Goal: Navigation & Orientation: Find specific page/section

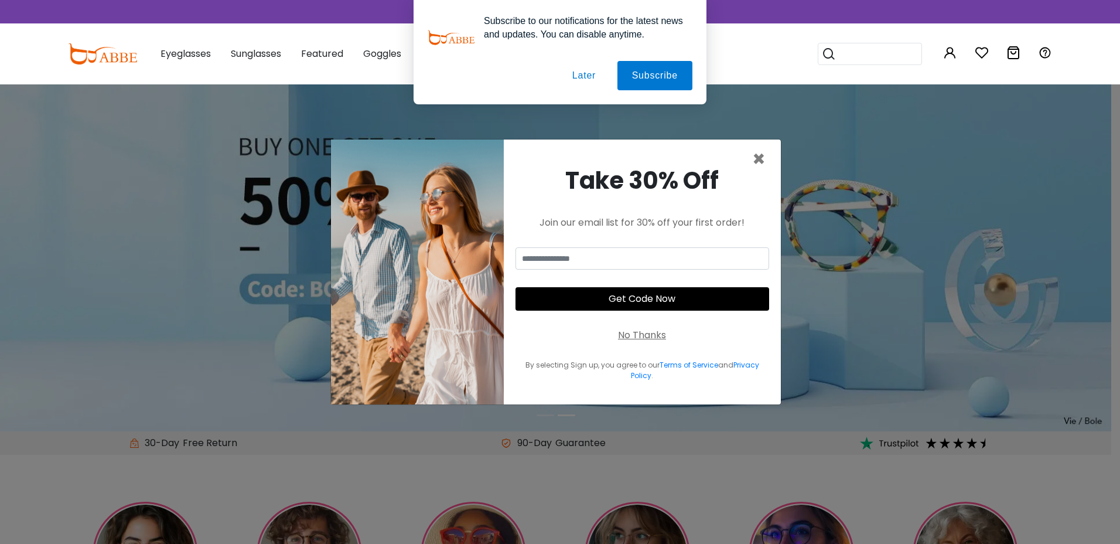
click at [594, 79] on button "Later" at bounding box center [584, 75] width 53 height 29
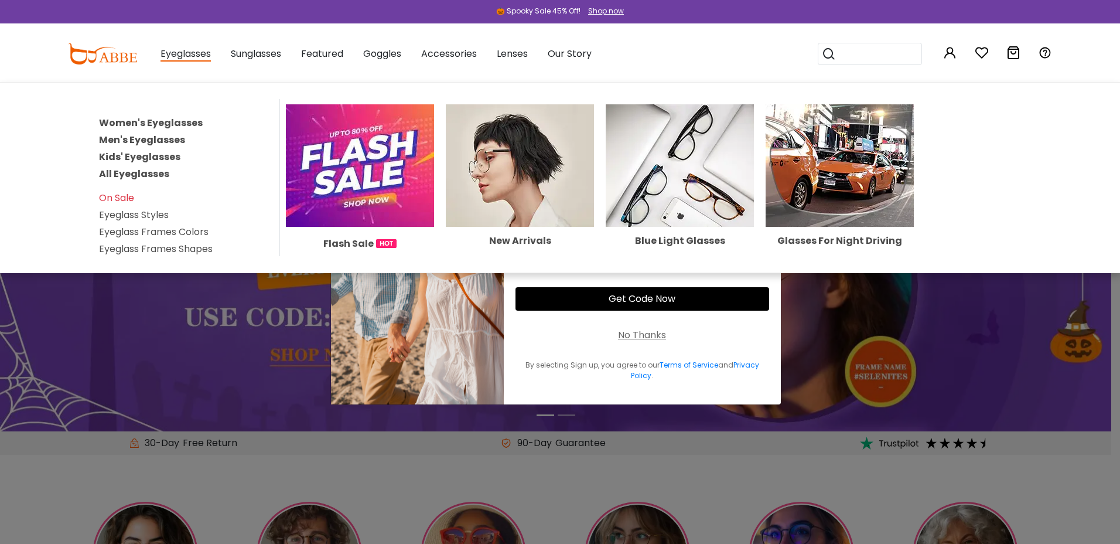
click at [146, 228] on link "Eyeglass Frames Colors" at bounding box center [154, 231] width 110 height 13
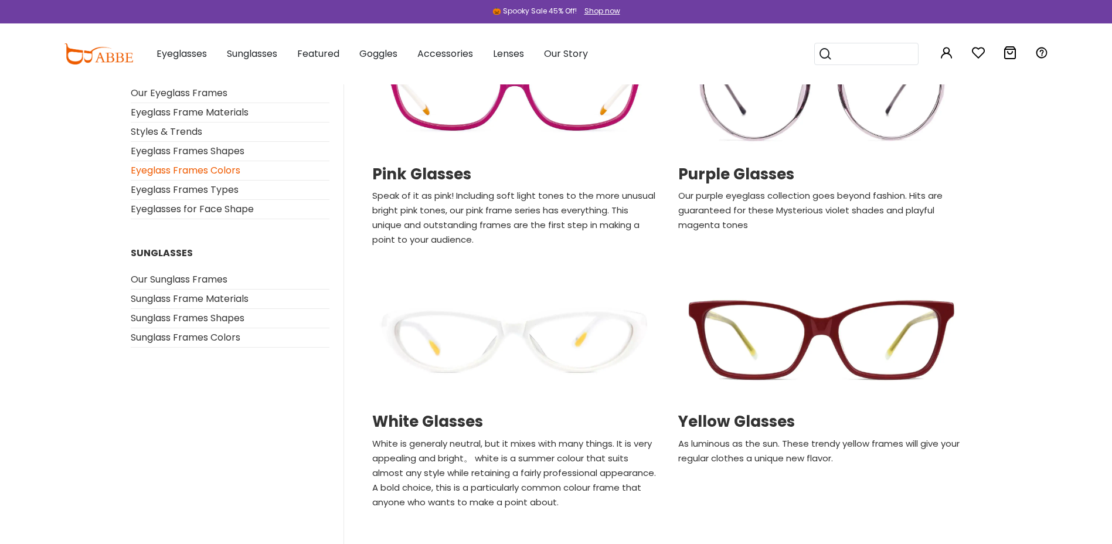
scroll to position [1699, 0]
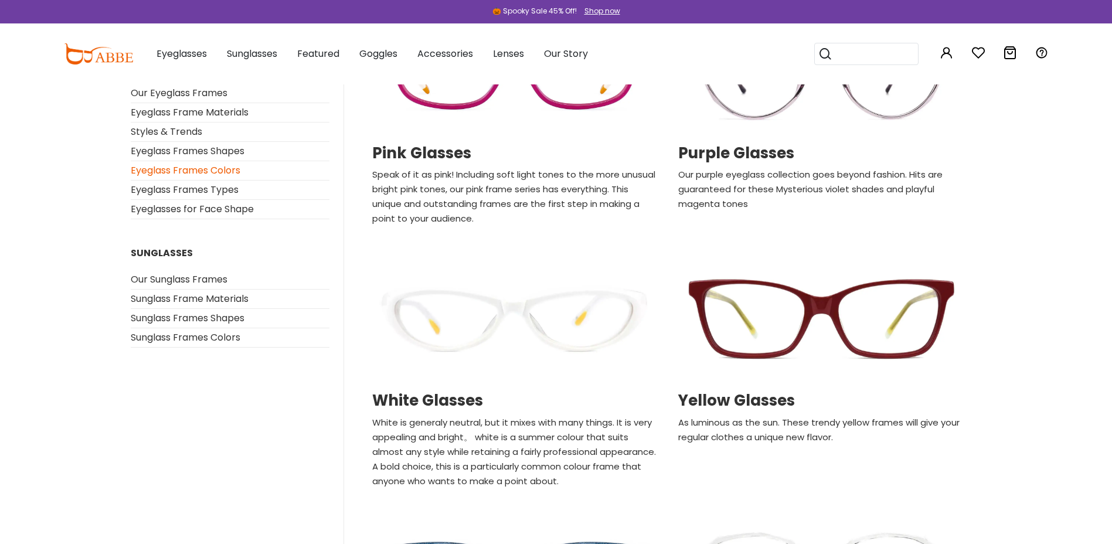
click at [745, 111] on img at bounding box center [820, 70] width 294 height 147
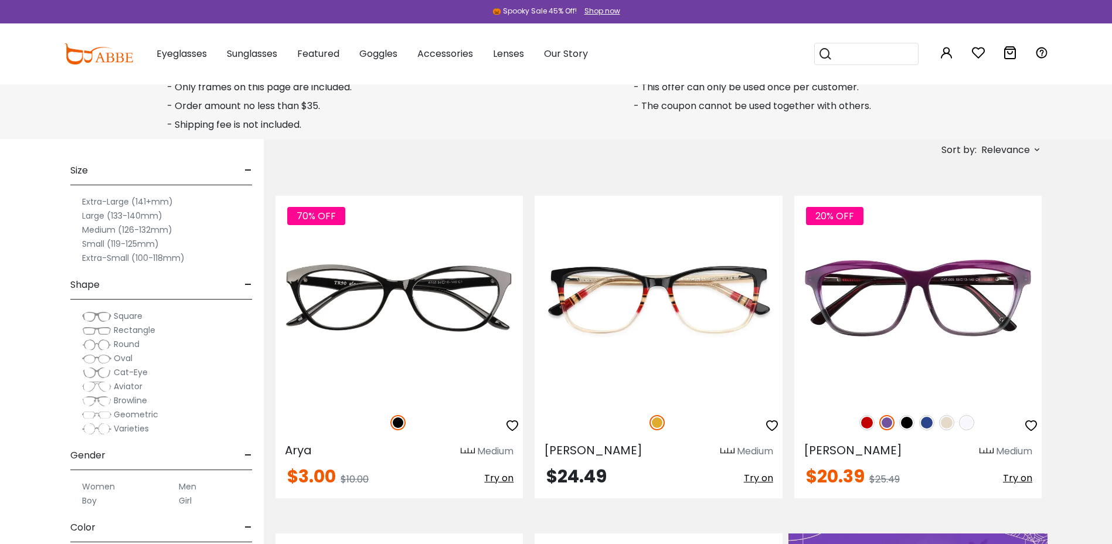
click at [137, 198] on label "Extra-Large (141+mm)" at bounding box center [127, 202] width 91 height 14
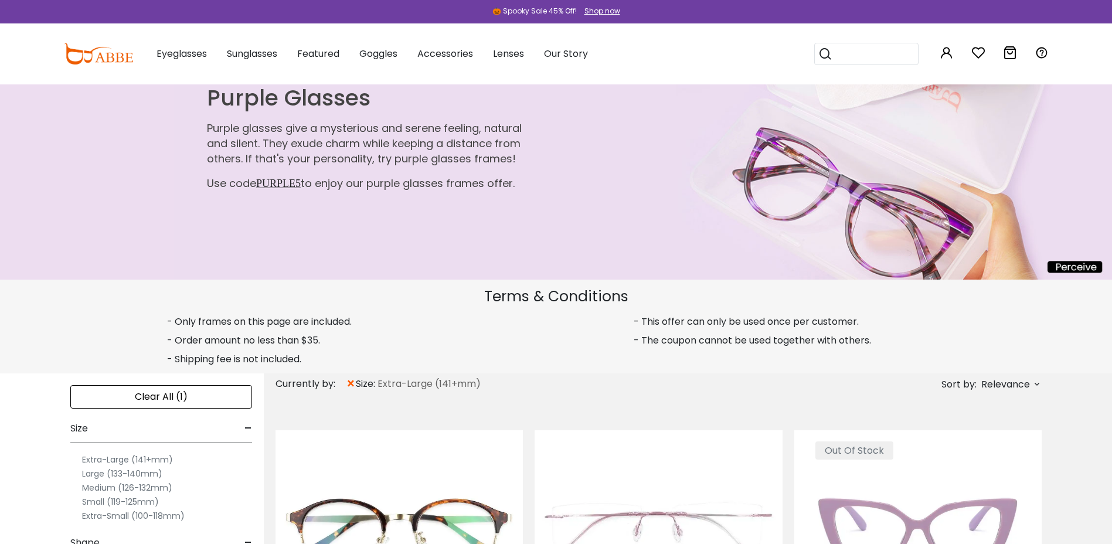
scroll to position [293, 0]
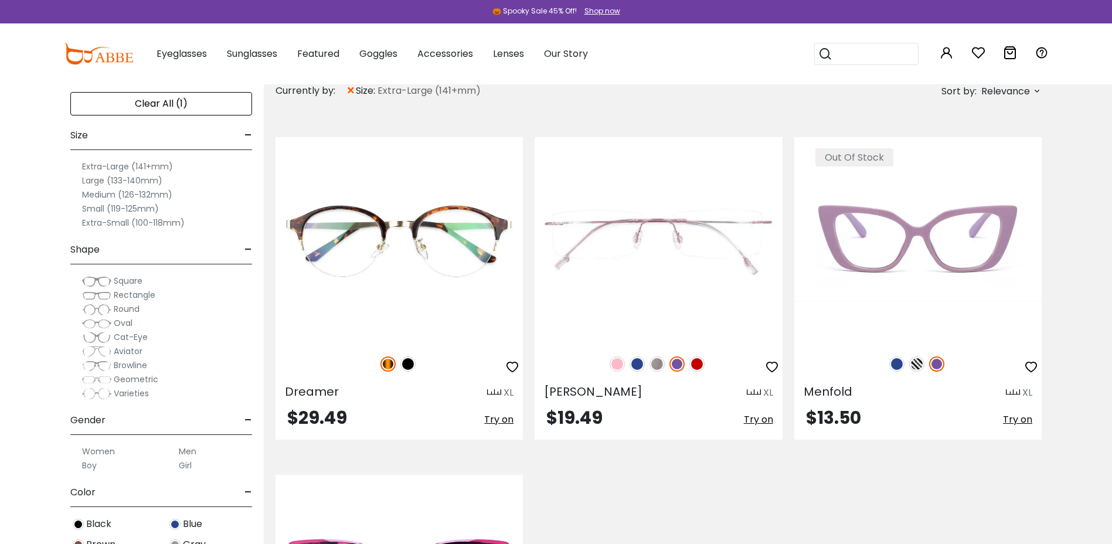
click at [115, 163] on label "Extra-Large (141+mm)" at bounding box center [127, 166] width 91 height 14
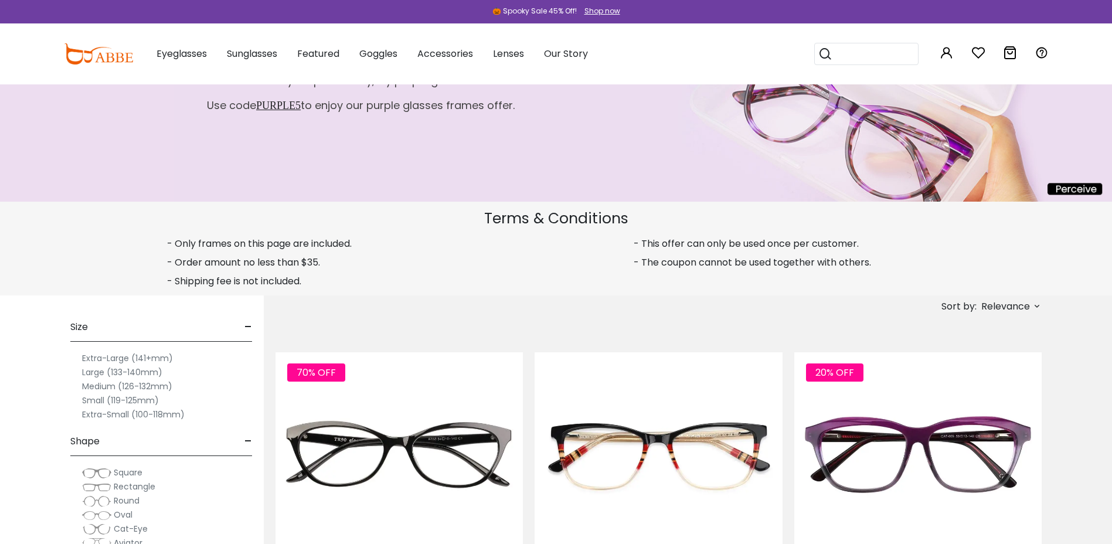
scroll to position [234, 0]
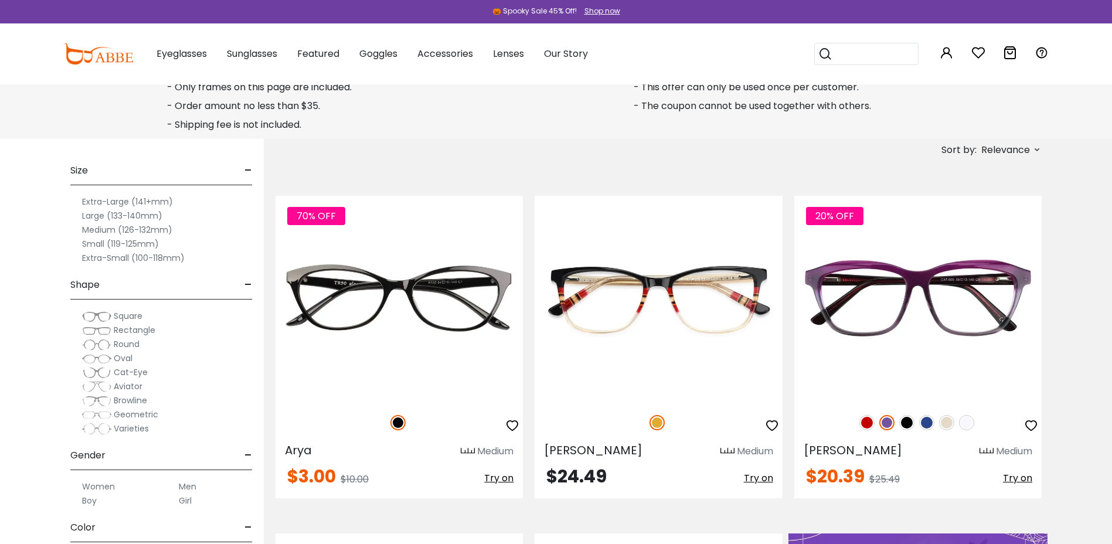
click at [114, 199] on label "Extra-Large (141+mm)" at bounding box center [127, 202] width 91 height 14
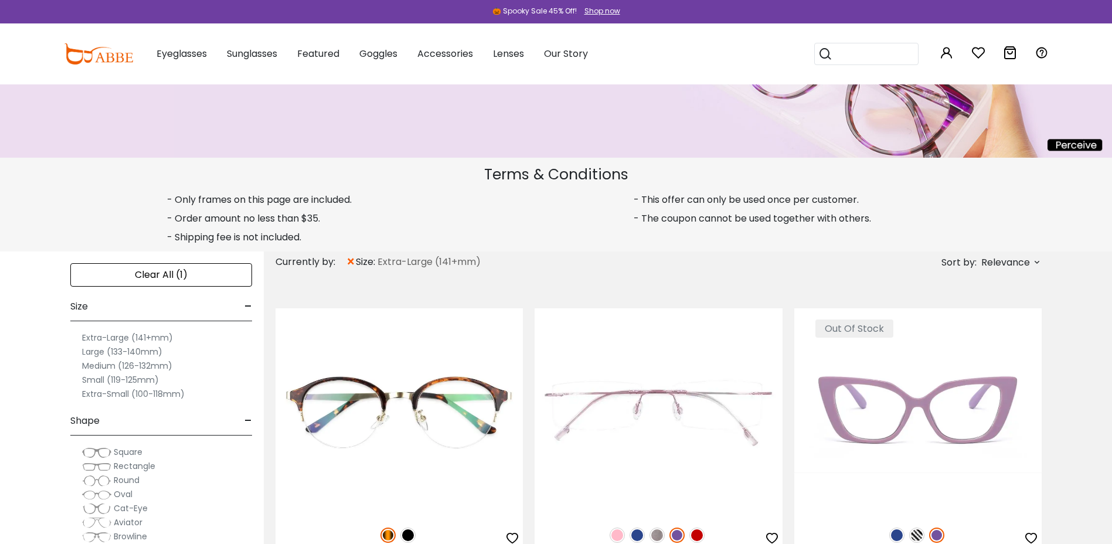
scroll to position [117, 0]
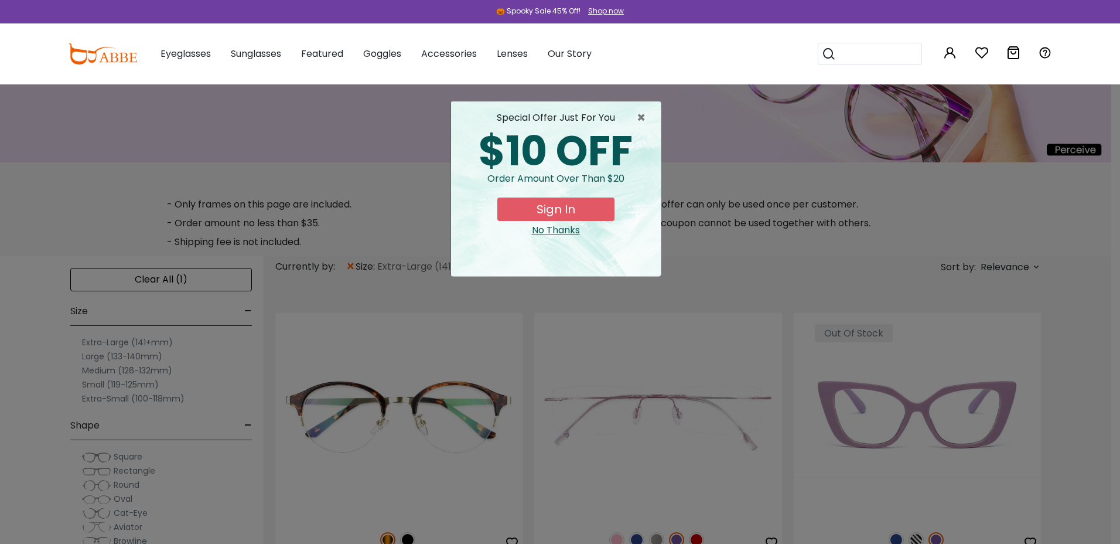
click at [183, 277] on div "× special offer just for you $10 OFF Order amount over than $20 Sign In No Than…" at bounding box center [560, 272] width 1120 height 544
drag, startPoint x: 646, startPoint y: 123, endPoint x: 642, endPoint y: 118, distance: 7.1
click at [647, 123] on span "×" at bounding box center [644, 118] width 15 height 14
